Goal: Find specific page/section: Find specific page/section

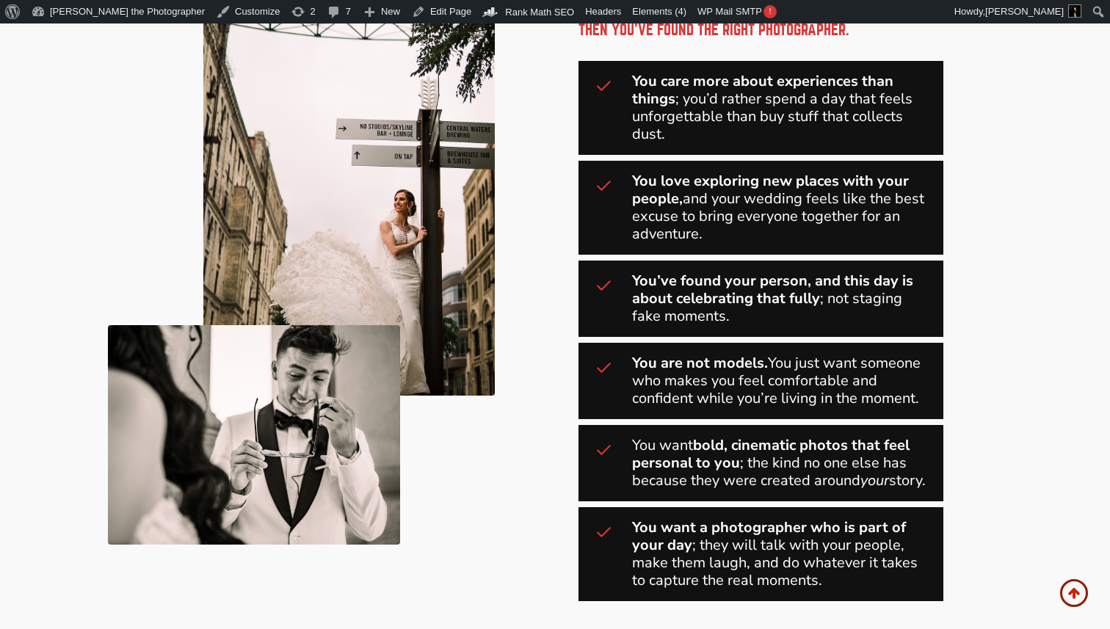
scroll to position [811, 0]
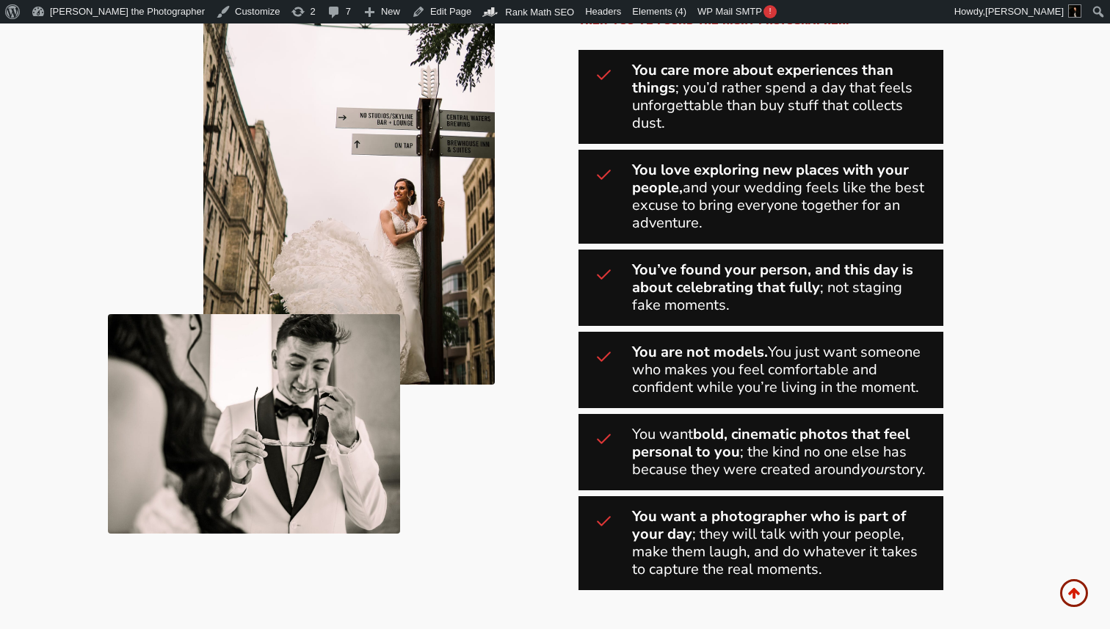
drag, startPoint x: 630, startPoint y: 66, endPoint x: 919, endPoint y: 573, distance: 583.3
click at [919, 573] on div "Is this you? Then You’ve Found the Right Photographer. You care more about expe…" at bounding box center [760, 268] width 365 height 643
copy div "You care more about experiences than things ; you’d rather spend a day that fee…"
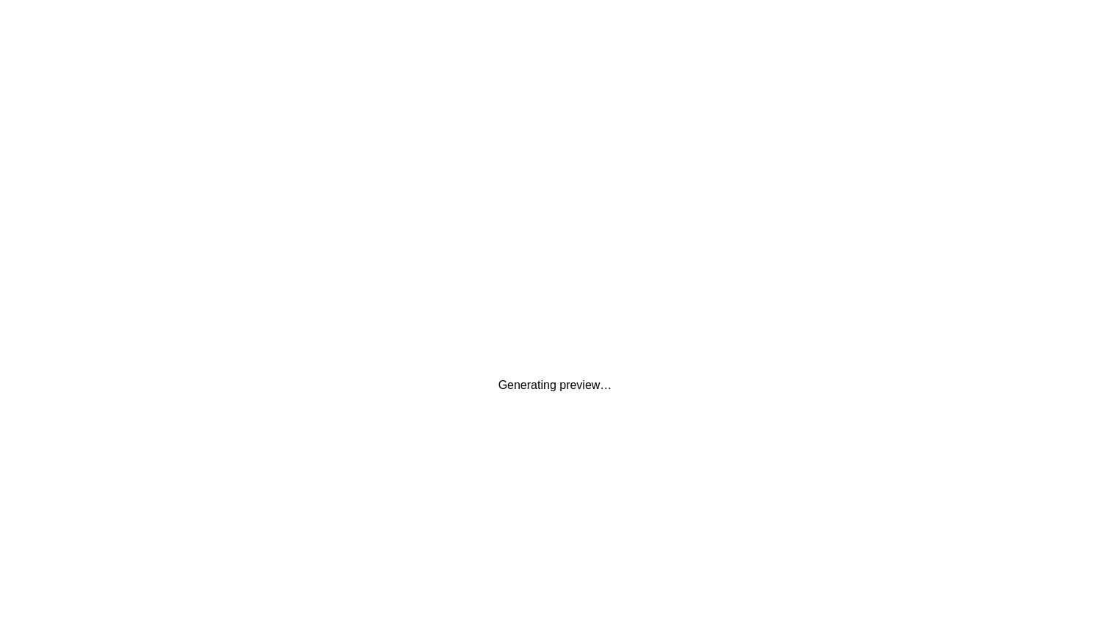
scroll to position [0, 0]
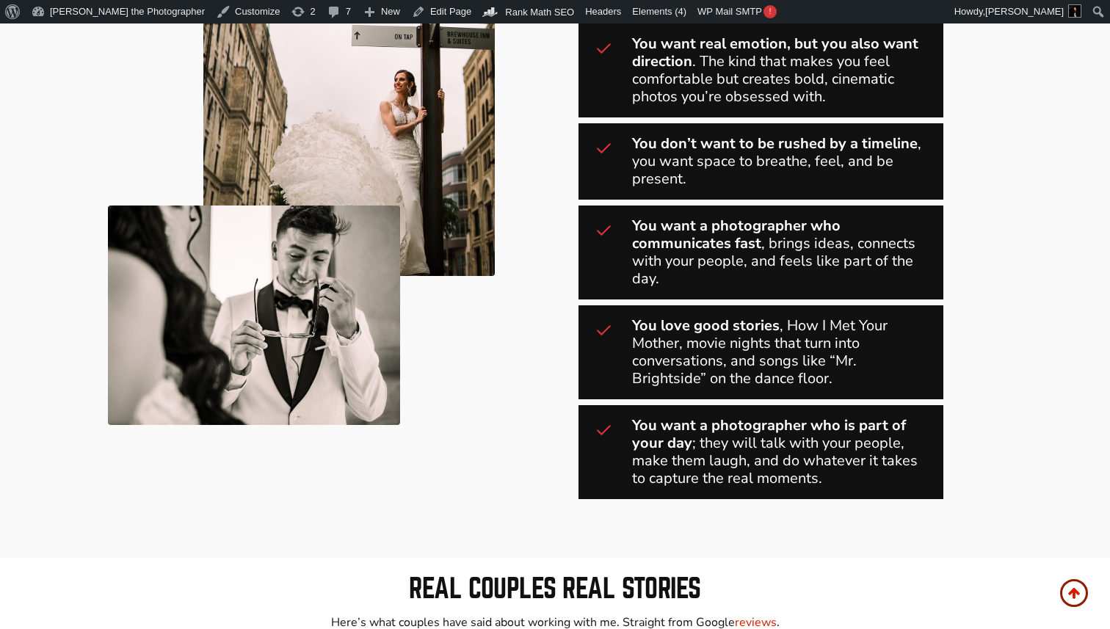
scroll to position [1004, 0]
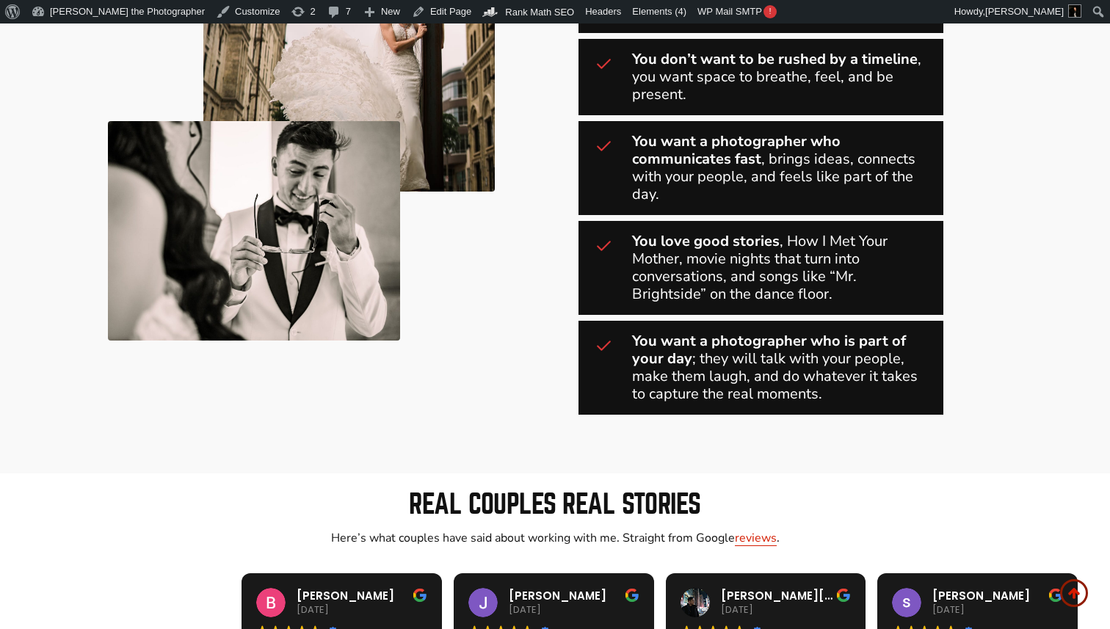
drag, startPoint x: 630, startPoint y: 79, endPoint x: 846, endPoint y: 404, distance: 391.2
click at [846, 404] on div "Is this you? Then You’ve Found the Right Photographer. You want to experience t…" at bounding box center [760, 84] width 365 height 660
copy div "You want to experience the world with your person ; not fill your life with thi…"
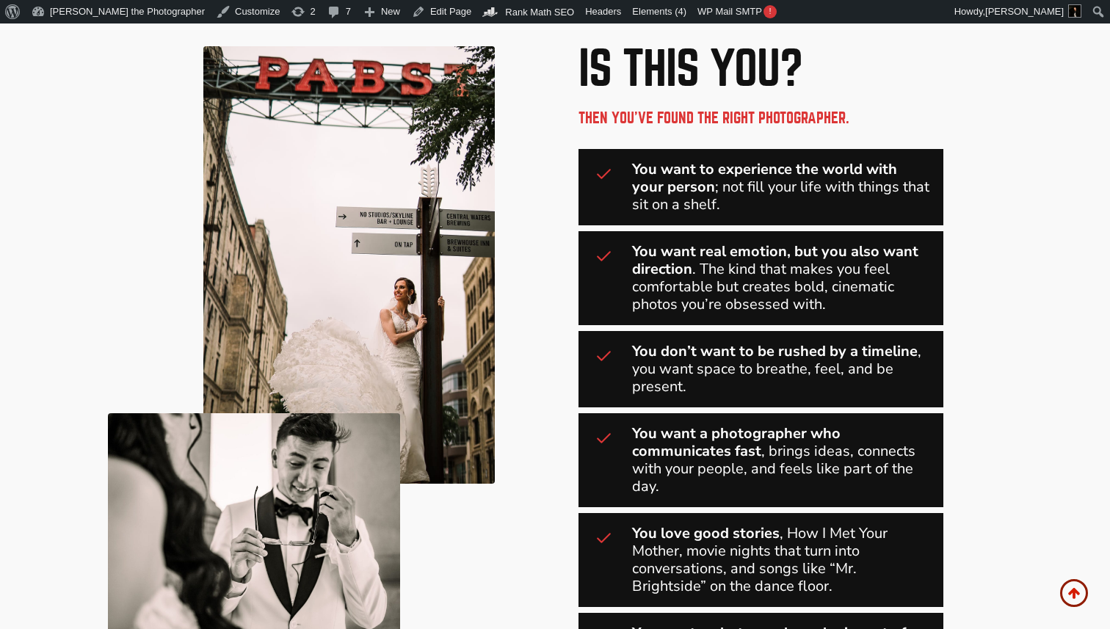
scroll to position [771, 0]
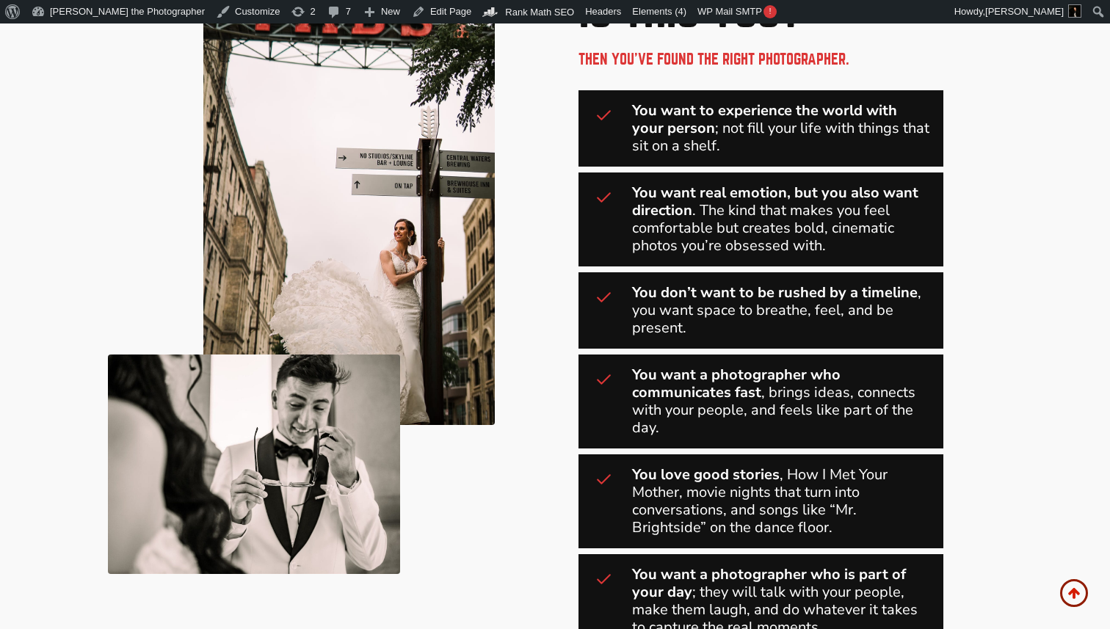
click at [1005, 321] on div "Is this you? Then You’ve Found the Right Photographer. You want to experience t…" at bounding box center [555, 318] width 1110 height 778
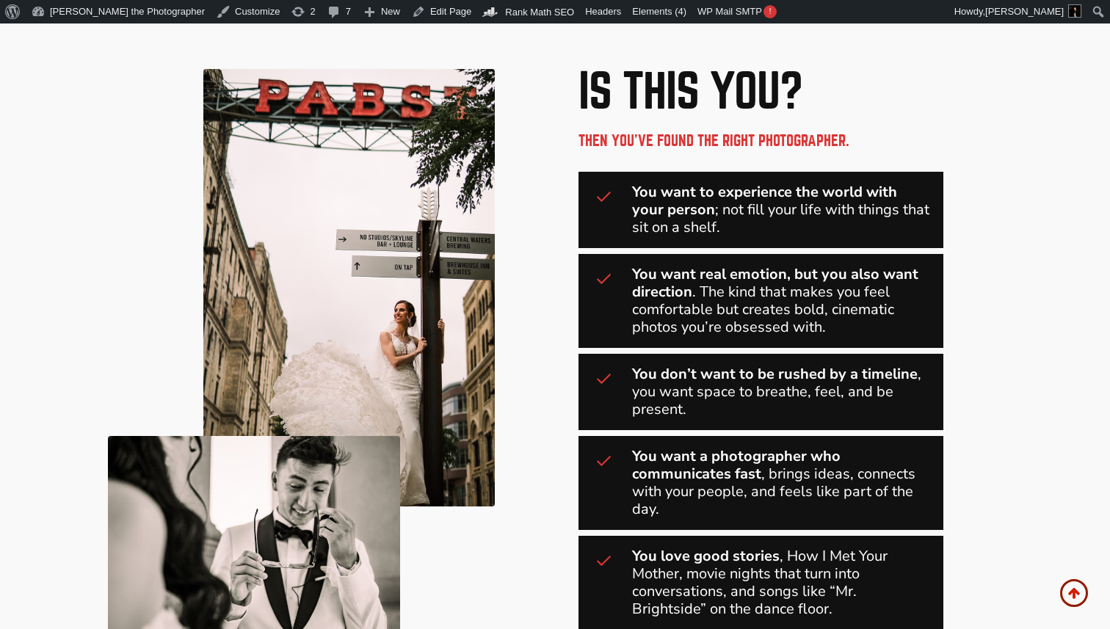
scroll to position [652, 0]
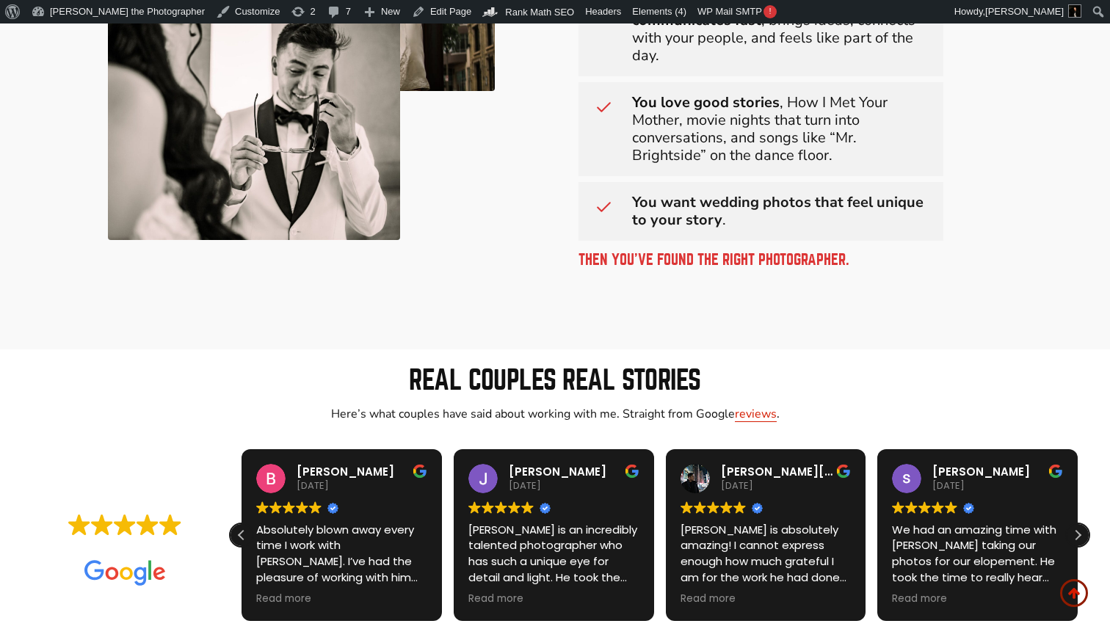
scroll to position [1032, 0]
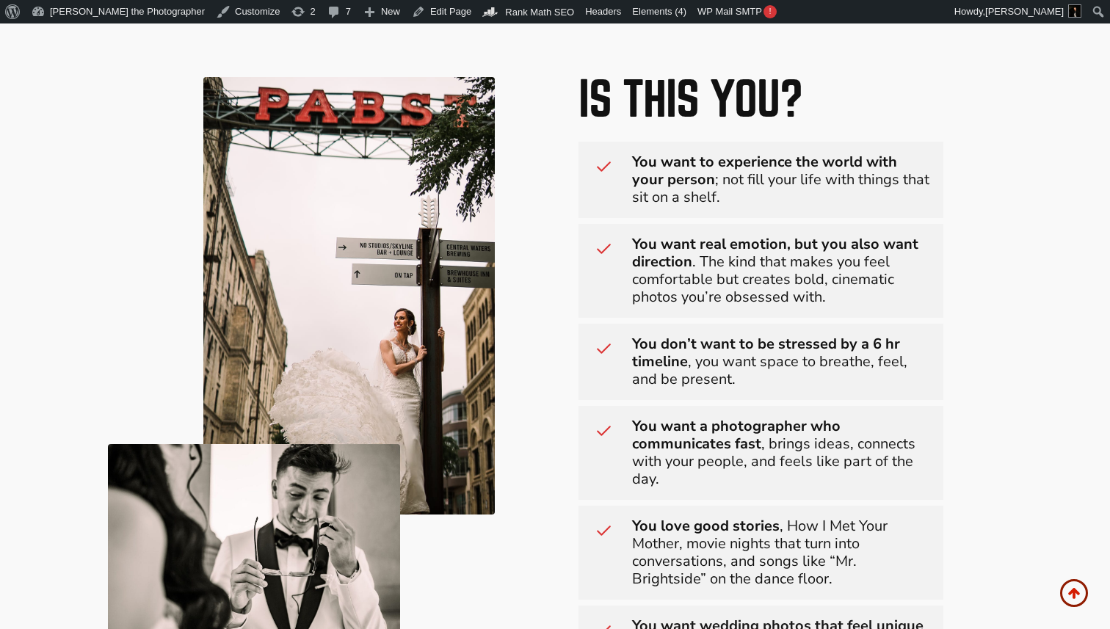
scroll to position [661, 0]
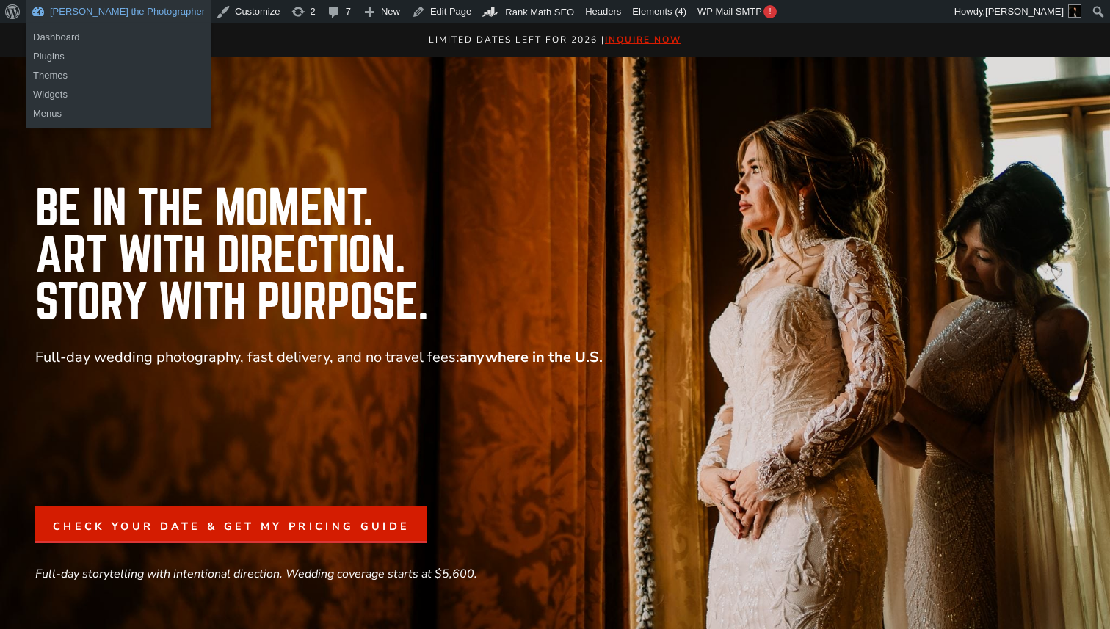
click at [114, 12] on link "[PERSON_NAME] the Photographer" at bounding box center [118, 11] width 185 height 23
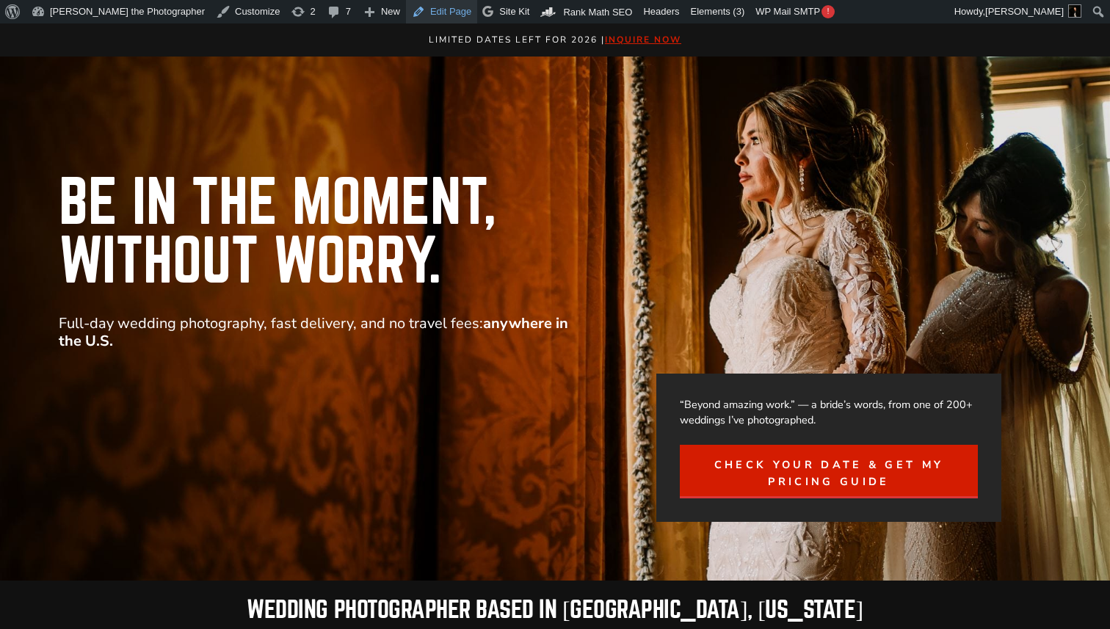
click at [406, 9] on link "Edit Page" at bounding box center [441, 11] width 71 height 23
